Goal: Information Seeking & Learning: Learn about a topic

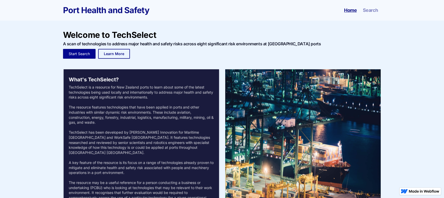
click at [82, 56] on link "Start Search" at bounding box center [79, 54] width 33 height 10
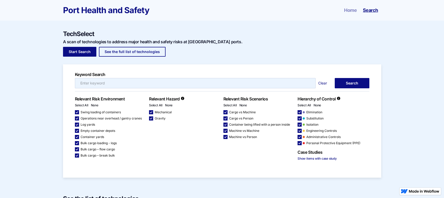
checkbox input "false"
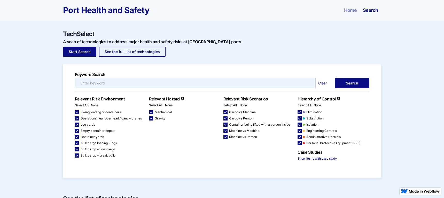
checkbox input "false"
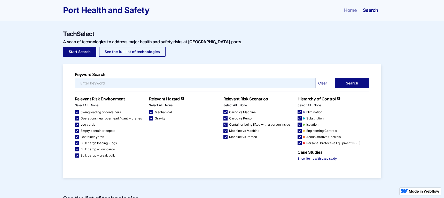
checkbox input "false"
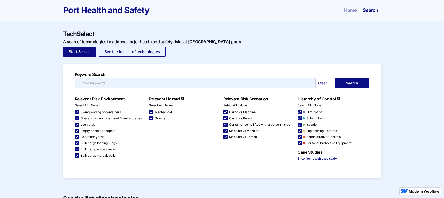
checkbox input "false"
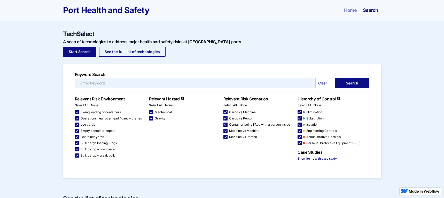
checkbox input "false"
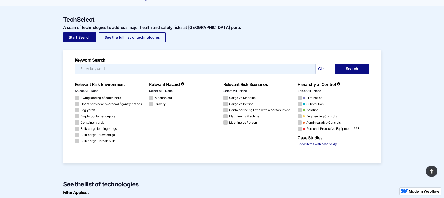
scroll to position [26, 0]
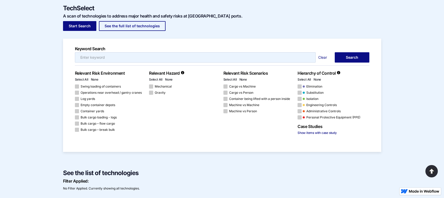
click at [238, 104] on span "Machine vs Machine" at bounding box center [244, 105] width 30 height 3
click at [227, 104] on input "Machine vs Machine" at bounding box center [224, 105] width 3 height 3
checkbox input "true"
click at [356, 57] on link "Search" at bounding box center [351, 57] width 34 height 10
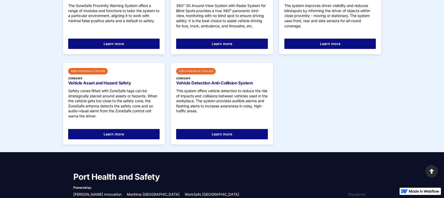
scroll to position [1451, 0]
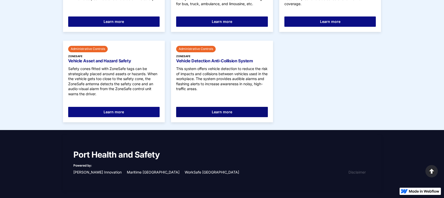
click at [233, 115] on link "Learn more" at bounding box center [222, 112] width 92 height 10
